Goal: Information Seeking & Learning: Learn about a topic

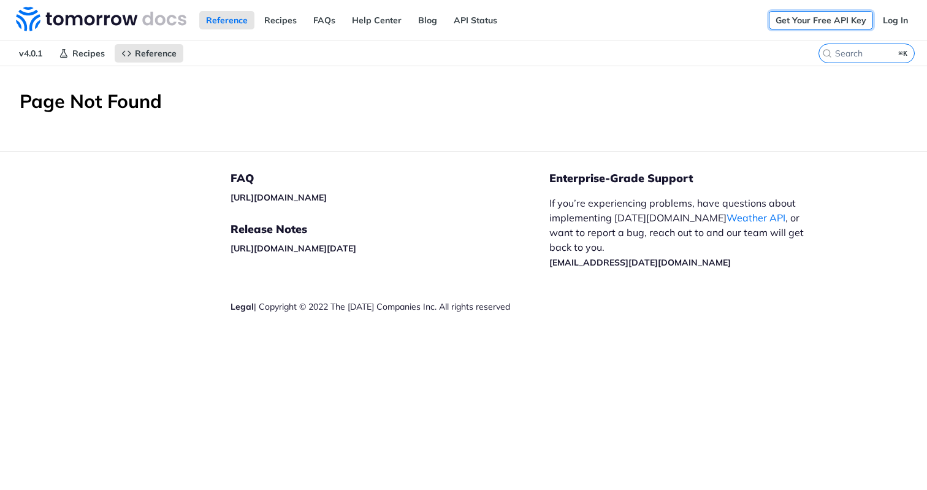
click at [842, 18] on link "Get Your Free API Key" at bounding box center [820, 20] width 104 height 18
click at [901, 17] on link "Log In" at bounding box center [895, 20] width 39 height 18
click at [469, 17] on link "API Status" at bounding box center [475, 20] width 57 height 18
click at [814, 19] on link "Get Your Free API Key" at bounding box center [820, 20] width 104 height 18
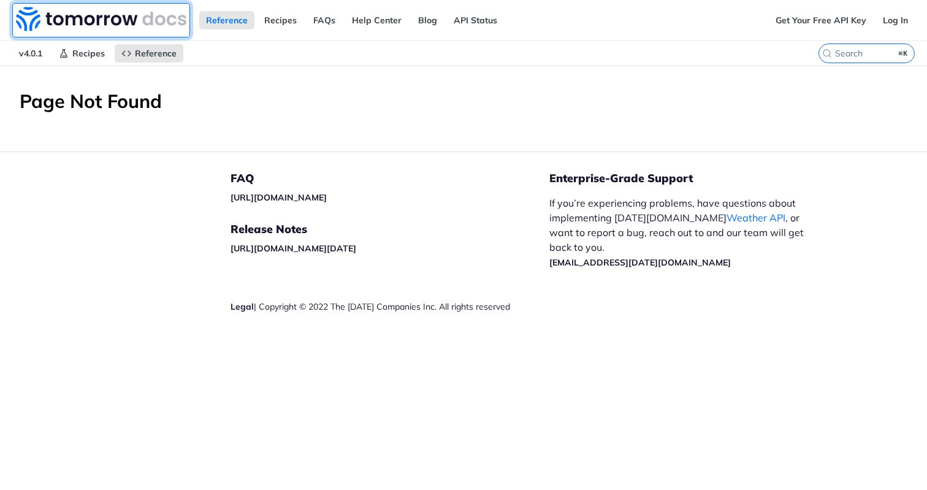
click at [123, 17] on img at bounding box center [101, 19] width 170 height 25
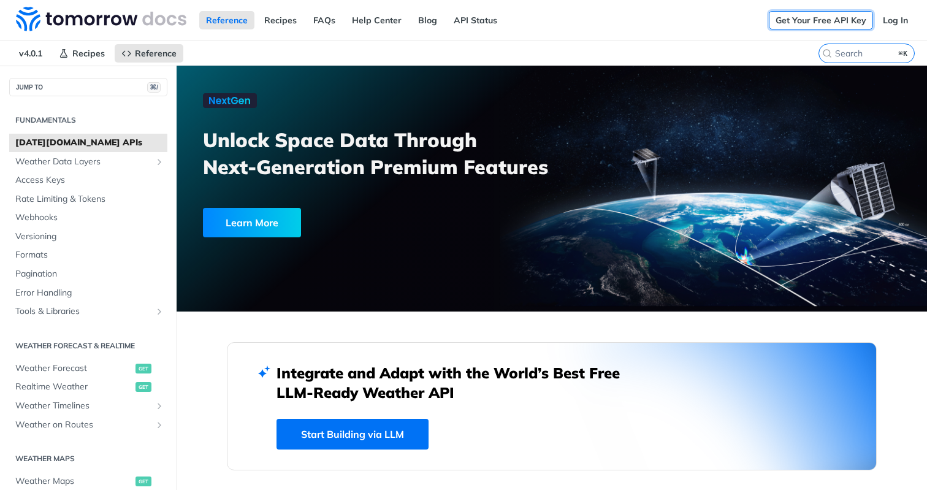
click at [804, 22] on link "Get Your Free API Key" at bounding box center [820, 20] width 104 height 18
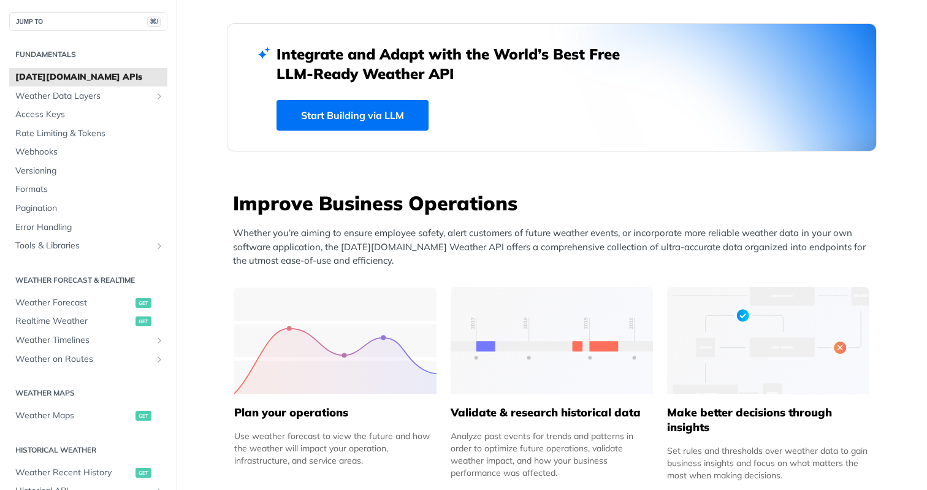
scroll to position [278, 0]
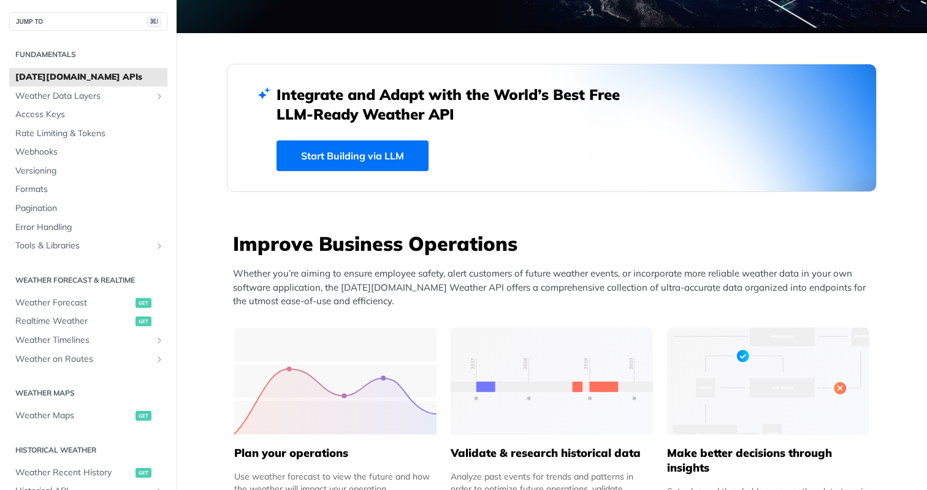
click at [369, 155] on link "Start Building via LLM" at bounding box center [352, 155] width 152 height 31
